Goal: Information Seeking & Learning: Understand process/instructions

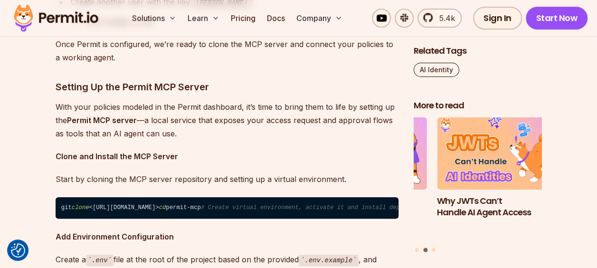
scroll to position [5641, 0]
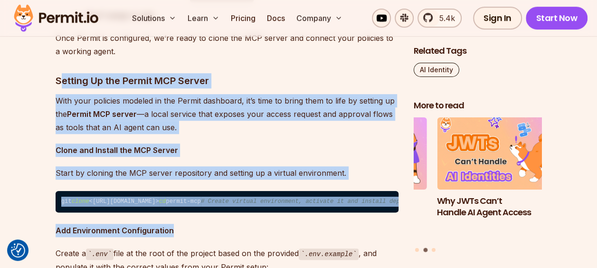
drag, startPoint x: 59, startPoint y: 43, endPoint x: 283, endPoint y: 239, distance: 297.4
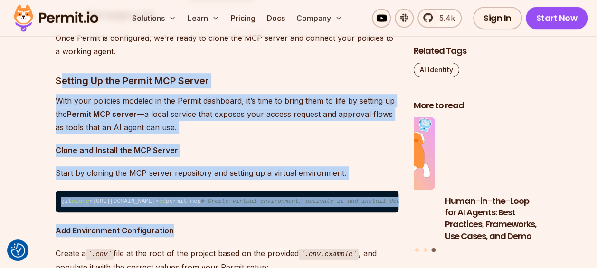
copy div "etting Up the Permit MCP Server With your policies modeled in the Permit dashbo…"
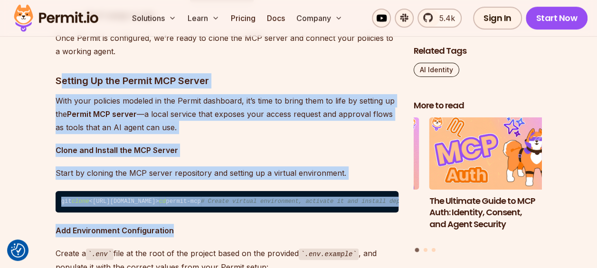
click at [353, 166] on p "Start by cloning the MCP server repository and setting up a virtual environment." at bounding box center [227, 172] width 343 height 13
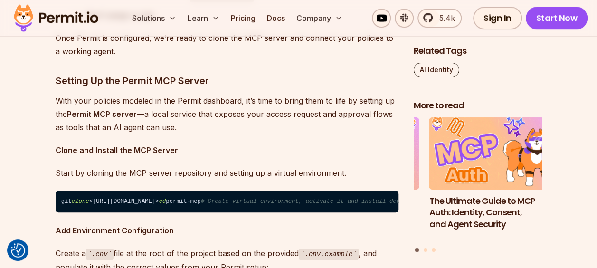
drag, startPoint x: 61, startPoint y: 162, endPoint x: 222, endPoint y: 155, distance: 161.7
click at [222, 191] on code "git clone <[URL][DOMAIN_NAME]> cd permit-mcp # Create virtual environment, acti…" at bounding box center [227, 202] width 343 height 22
copy code "git clone <[URL][DOMAIN_NAME]>"
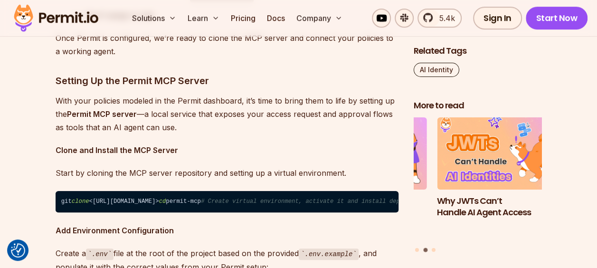
drag, startPoint x: 57, startPoint y: 203, endPoint x: 88, endPoint y: 198, distance: 31.4
click at [88, 198] on code "git clone <[URL][DOMAIN_NAME]> cd permit-mcp # Create virtual environment, acti…" at bounding box center [227, 202] width 343 height 22
copy code "uv venv"
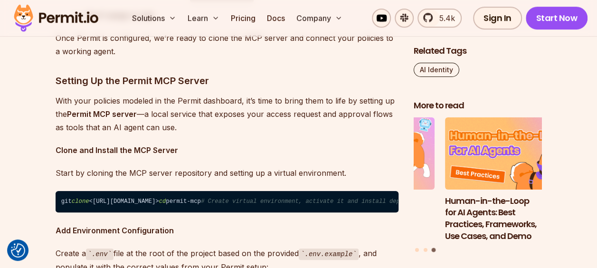
click at [268, 94] on p "With your policies modeled in the Permit dashboard, it’s time to bring them to …" at bounding box center [227, 114] width 343 height 40
copy body "We use cookies to enhance your browsing experience, serve personalized ads or c…"
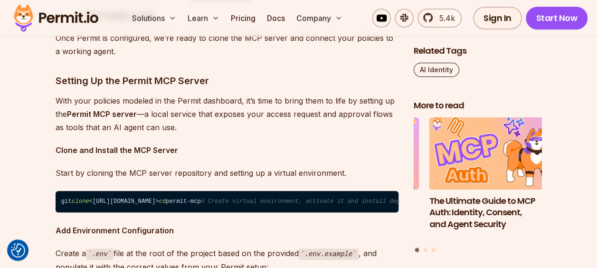
drag, startPoint x: 133, startPoint y: 222, endPoint x: 57, endPoint y: 146, distance: 108.2
copy code "git clone <[URL][DOMAIN_NAME]> cd permit-mcp # Create virtual environment, acti…"
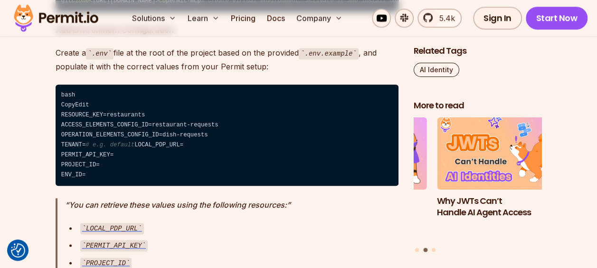
scroll to position [5834, 0]
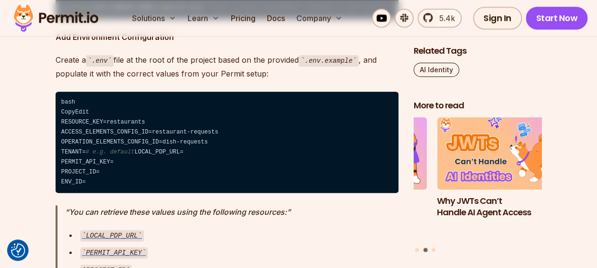
drag, startPoint x: 57, startPoint y: 73, endPoint x: 131, endPoint y: 206, distance: 151.8
copy div "Create a .env file at the root of the project based on the provided .env.exampl…"
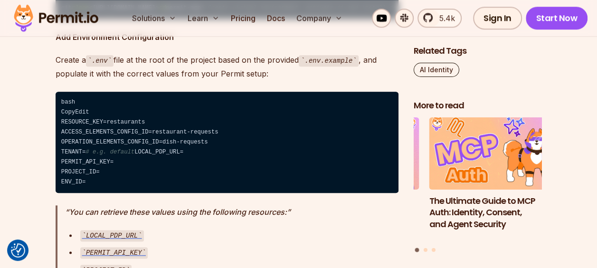
drag, startPoint x: 84, startPoint y: 68, endPoint x: 68, endPoint y: 70, distance: 15.3
drag, startPoint x: 68, startPoint y: 70, endPoint x: 3, endPoint y: 114, distance: 79.1
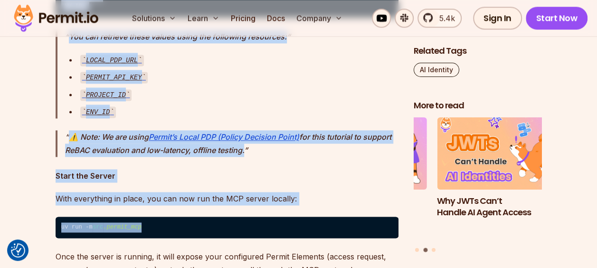
scroll to position [6028, 0]
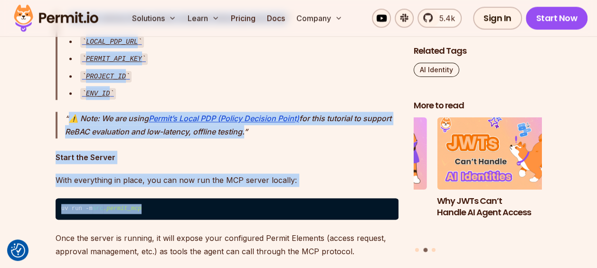
drag, startPoint x: 57, startPoint y: 56, endPoint x: 375, endPoint y: 158, distance: 333.7
copy div "Add Environment Configuration Create a .env file at the root of the project bas…"
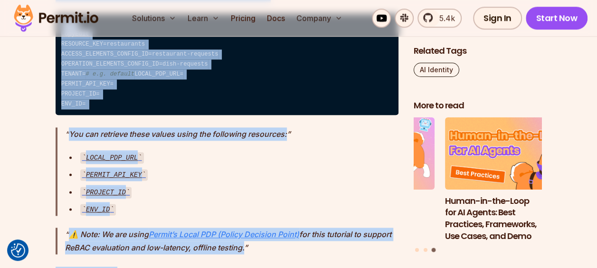
scroll to position [5917, 0]
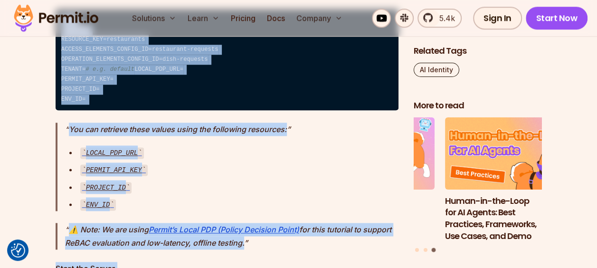
click at [305, 74] on code "bash CopyEdit RESOURCE_KEY=restaurants ACCESS_ELEMENTS_CONFIG_ID=restaurant-req…" at bounding box center [227, 60] width 343 height 102
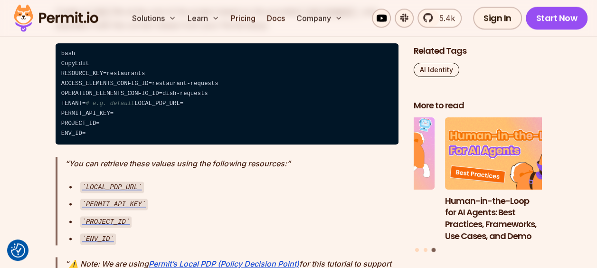
scroll to position [5867, 0]
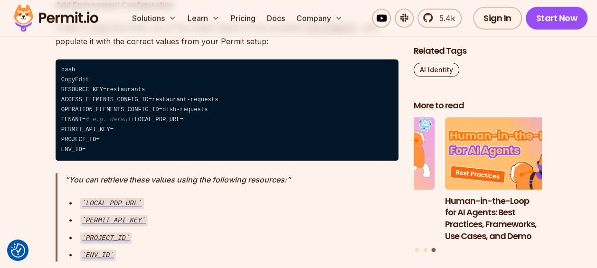
drag, startPoint x: 62, startPoint y: 90, endPoint x: 113, endPoint y: 181, distance: 105.1
click at [113, 161] on code "bash CopyEdit RESOURCE_KEY=restaurants ACCESS_ELEMENTS_CONFIG_ID=restaurant-req…" at bounding box center [227, 110] width 343 height 102
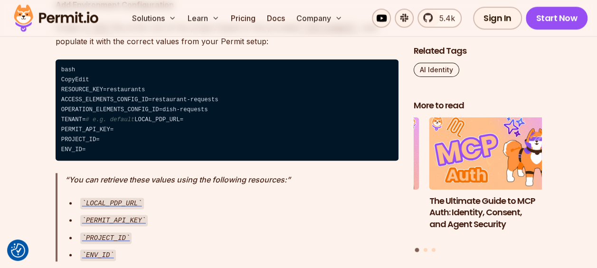
copy code "bash CopyEdit RESOURCE_KEY=restaurants ACCESS_ELEMENTS_CONFIG_ID=restaurant-req…"
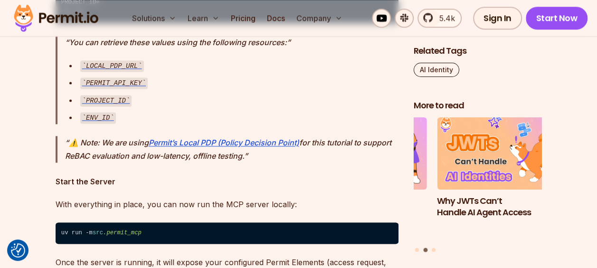
scroll to position [6006, 0]
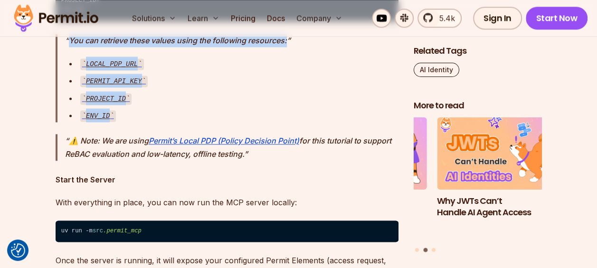
drag, startPoint x: 69, startPoint y: 65, endPoint x: 123, endPoint y: 135, distance: 88.1
click at [123, 122] on blockquote "You can retrieve these values using the following resources: LOCAL_PDP_URL PERM…" at bounding box center [227, 78] width 343 height 88
click at [123, 122] on ul "LOCAL_PDP_URL PERMIT_API_KEY PROJECT_ID ENV_ID" at bounding box center [232, 90] width 334 height 66
drag, startPoint x: 69, startPoint y: 64, endPoint x: 116, endPoint y: 143, distance: 92.0
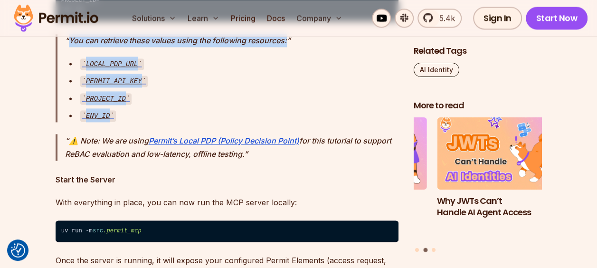
click at [116, 122] on blockquote "You can retrieve these values using the following resources: LOCAL_PDP_URL PERM…" at bounding box center [227, 78] width 343 height 88
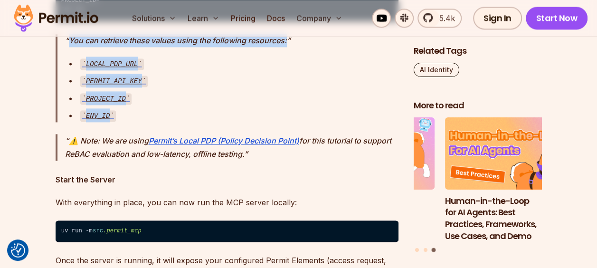
copy blockquote "You can retrieve these values using the following resources: LOCAL_PDP_URL PERM…"
